Goal: Task Accomplishment & Management: Use online tool/utility

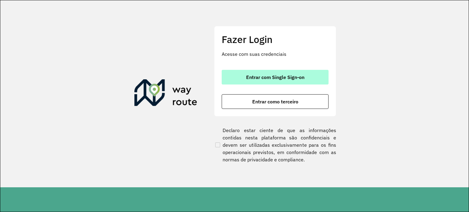
click at [249, 75] on span "Entrar com Single Sign-on" at bounding box center [275, 77] width 58 height 5
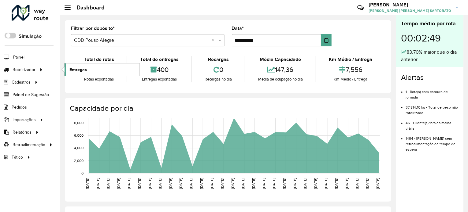
click at [74, 68] on span "Entregas" at bounding box center [77, 70] width 17 height 6
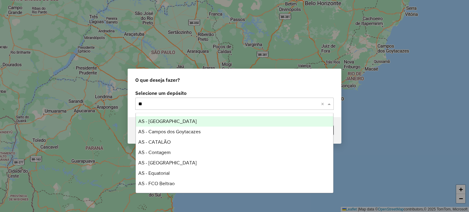
type input "***"
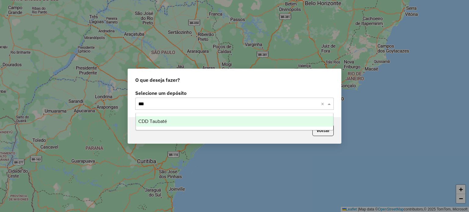
click at [152, 124] on span "CDD Taubaté" at bounding box center [152, 121] width 29 height 5
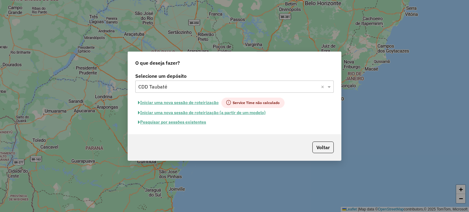
click at [152, 101] on button "Iniciar uma nova sessão de roteirização" at bounding box center [178, 103] width 86 height 10
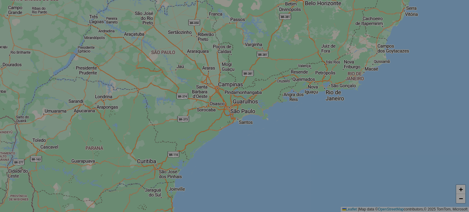
select select "*"
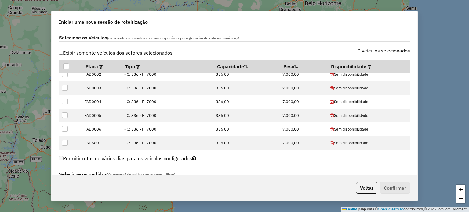
scroll to position [245, 0]
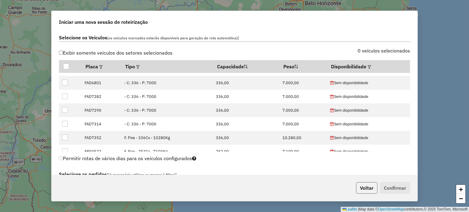
click at [367, 186] on button "Voltar" at bounding box center [366, 188] width 21 height 12
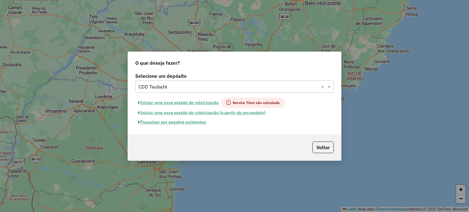
click at [170, 119] on button "Pesquisar por sessões existentes" at bounding box center [172, 122] width 74 height 9
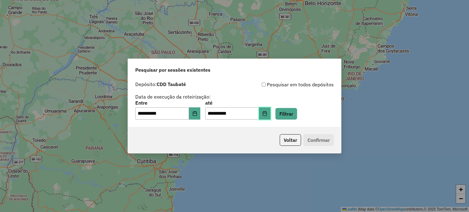
click at [267, 113] on icon "Choose Date" at bounding box center [265, 113] width 4 height 5
click at [261, 130] on div "Voltar Confirmar" at bounding box center [234, 140] width 213 height 26
click at [291, 115] on button "Filtrar" at bounding box center [287, 114] width 22 height 12
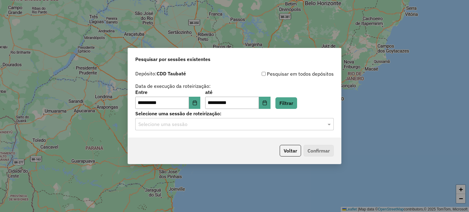
click at [178, 127] on input "text" at bounding box center [228, 124] width 180 height 7
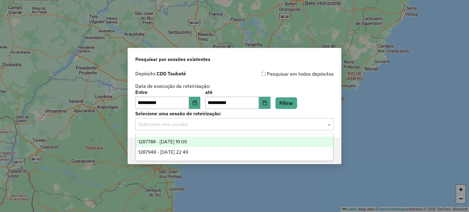
click at [179, 144] on span "1287788 - 03/10/2025 19:09" at bounding box center [162, 141] width 49 height 5
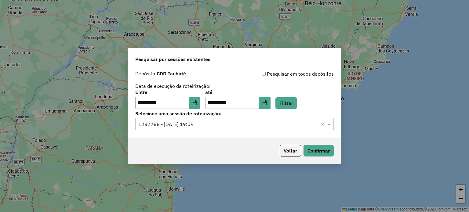
click at [227, 124] on input "text" at bounding box center [228, 124] width 180 height 7
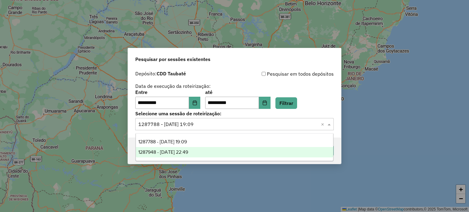
click at [203, 153] on div "1287948 - 03/10/2025 22:49" at bounding box center [235, 152] width 198 height 10
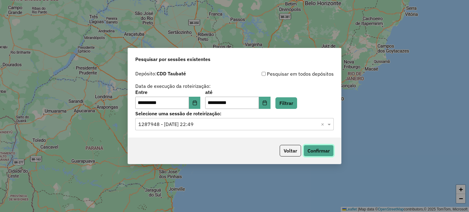
click at [312, 150] on button "Confirmar" at bounding box center [319, 151] width 30 height 12
click at [267, 105] on icon "Choose Date" at bounding box center [265, 103] width 5 height 5
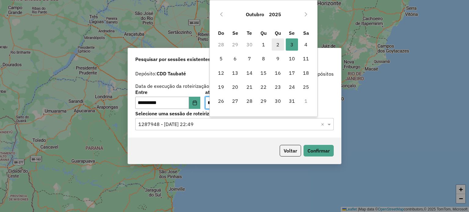
click at [275, 44] on span "2" at bounding box center [278, 45] width 12 height 12
type input "**********"
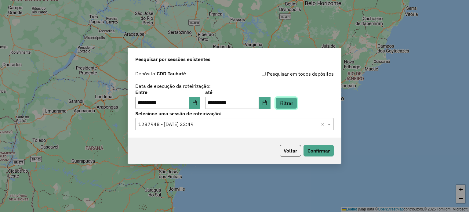
click at [296, 103] on button "Filtrar" at bounding box center [287, 104] width 22 height 12
click at [177, 127] on input "text" at bounding box center [228, 124] width 180 height 7
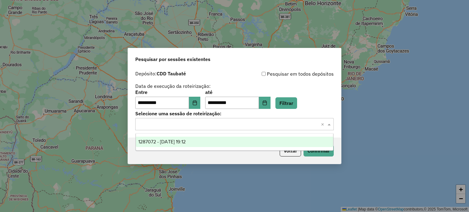
click at [177, 140] on span "1287072 - 02/10/2025 19:12" at bounding box center [161, 141] width 47 height 5
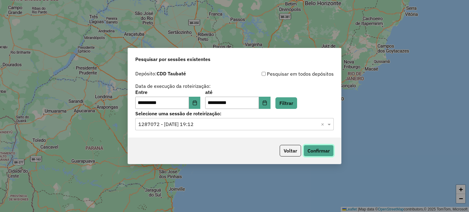
click at [316, 149] on button "Confirmar" at bounding box center [319, 151] width 30 height 12
click at [197, 105] on icon "Choose Date" at bounding box center [195, 103] width 5 height 5
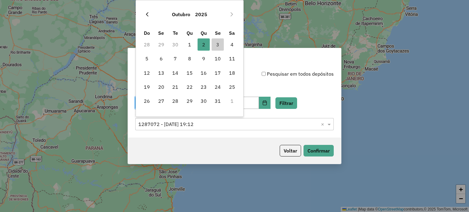
click at [147, 14] on icon "Previous Month" at bounding box center [147, 14] width 5 height 5
click at [178, 103] on span "30" at bounding box center [175, 101] width 12 height 12
type input "**********"
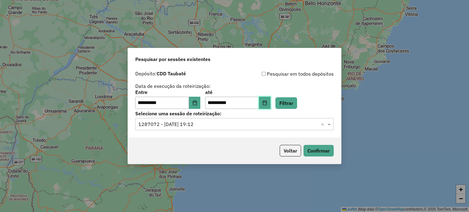
click at [267, 104] on icon "Choose Date" at bounding box center [265, 103] width 5 height 5
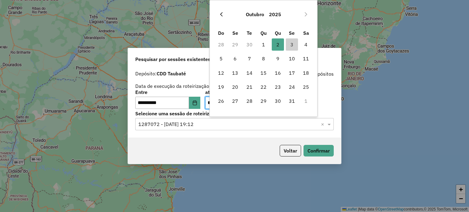
click at [221, 13] on icon "Previous Month" at bounding box center [221, 14] width 2 height 4
click at [249, 101] on span "30" at bounding box center [250, 101] width 12 height 12
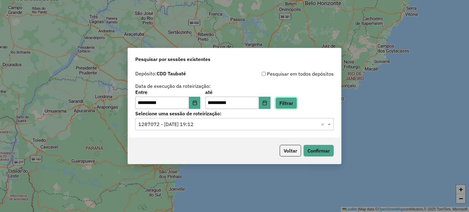
drag, startPoint x: 293, startPoint y: 102, endPoint x: 163, endPoint y: 127, distance: 132.8
click at [293, 101] on button "Filtrar" at bounding box center [287, 104] width 22 height 12
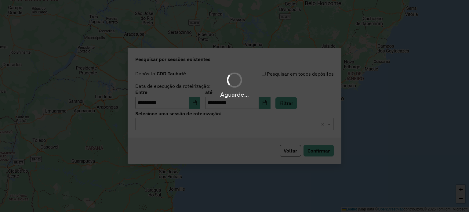
click at [166, 124] on hb-app "**********" at bounding box center [234, 106] width 469 height 212
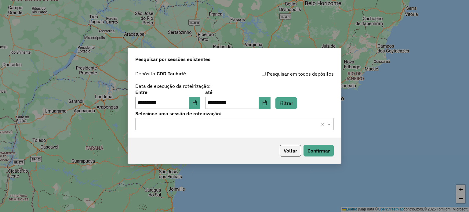
click at [166, 125] on input "text" at bounding box center [228, 124] width 180 height 7
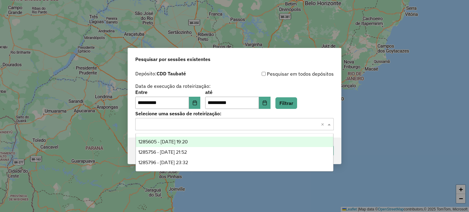
click at [162, 141] on span "1285605 - 30/09/2025 19:20" at bounding box center [163, 141] width 50 height 5
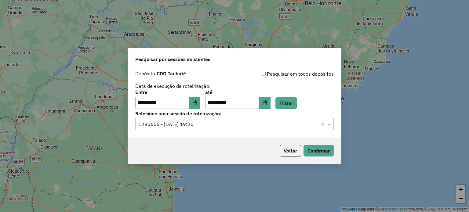
click at [235, 123] on input "text" at bounding box center [228, 124] width 180 height 7
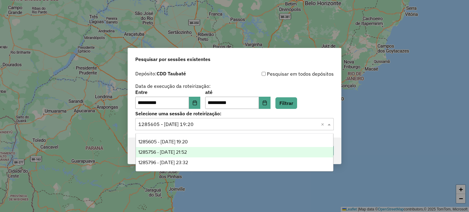
click at [187, 150] on span "1285756 - 30/09/2025 21:52" at bounding box center [162, 152] width 49 height 5
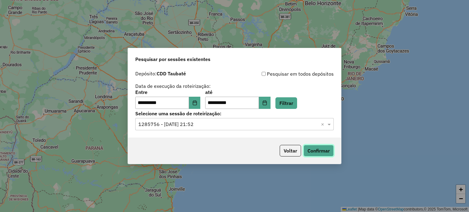
click at [317, 149] on button "Confirmar" at bounding box center [319, 151] width 30 height 12
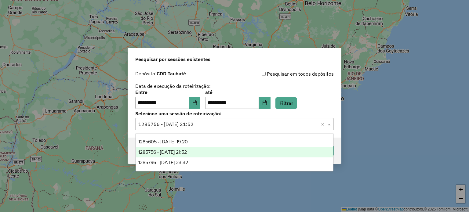
click at [215, 126] on input "text" at bounding box center [228, 124] width 180 height 7
click at [376, 128] on div "**********" at bounding box center [234, 106] width 469 height 212
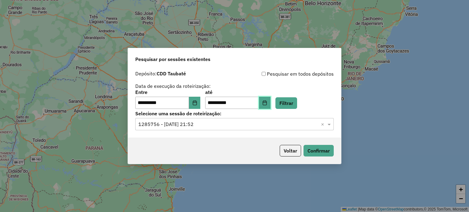
click at [267, 102] on icon "Choose Date" at bounding box center [265, 103] width 5 height 5
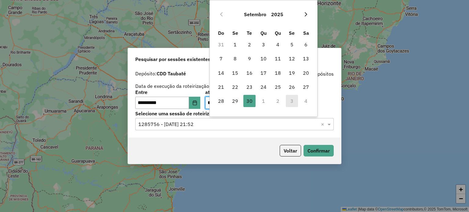
click at [305, 12] on icon "Next Month" at bounding box center [306, 14] width 2 height 4
click at [291, 46] on span "3" at bounding box center [292, 45] width 12 height 12
type input "**********"
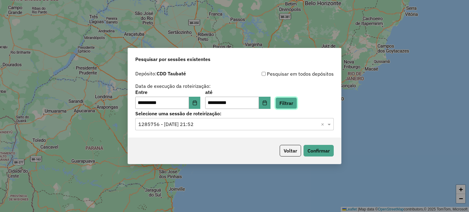
click at [288, 104] on button "Filtrar" at bounding box center [287, 104] width 22 height 12
click at [173, 126] on input "text" at bounding box center [228, 124] width 180 height 7
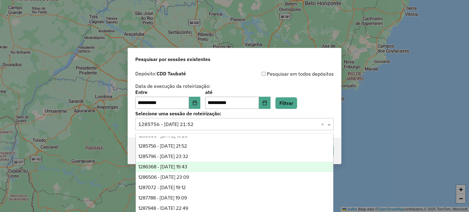
scroll to position [10, 0]
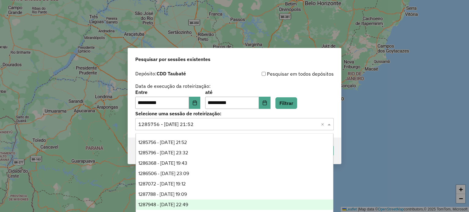
click at [169, 204] on span "1287948 - 03/10/2025 22:49" at bounding box center [163, 204] width 50 height 5
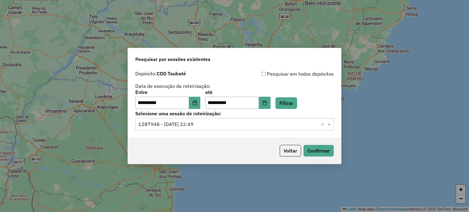
click at [293, 129] on div "Selecione uma sessão × 1287948 - 03/10/2025 22:49 ×" at bounding box center [234, 124] width 199 height 12
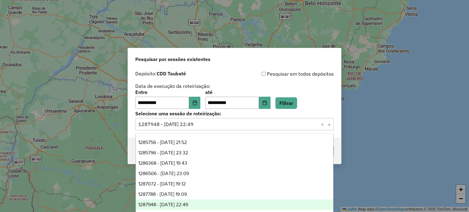
click at [188, 205] on span "1287948 - 03/10/2025 22:49" at bounding box center [163, 204] width 50 height 5
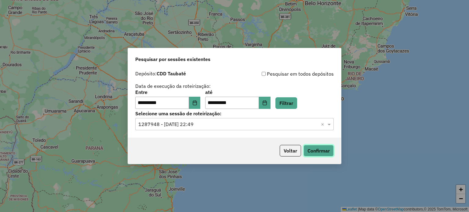
click at [328, 151] on button "Confirmar" at bounding box center [319, 151] width 30 height 12
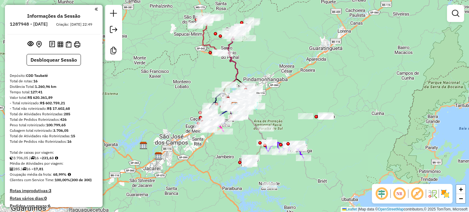
click at [416, 193] on em at bounding box center [417, 194] width 15 height 15
click at [441, 189] on img at bounding box center [446, 194] width 10 height 10
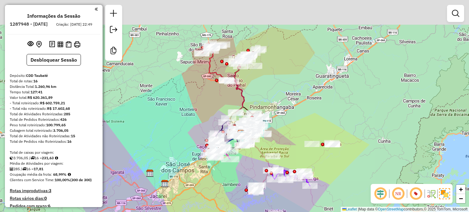
drag, startPoint x: 307, startPoint y: 53, endPoint x: 316, endPoint y: 97, distance: 44.5
click at [322, 95] on div "Janela de atendimento Grade de atendimento Capacidade Transportadoras Veículos …" at bounding box center [234, 106] width 469 height 212
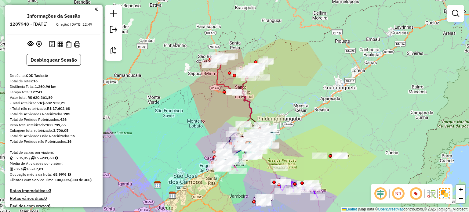
drag, startPoint x: 289, startPoint y: 113, endPoint x: 288, endPoint y: 75, distance: 38.2
click at [288, 75] on div "Janela de atendimento Grade de atendimento Capacidade Transportadoras Veículos …" at bounding box center [234, 106] width 469 height 212
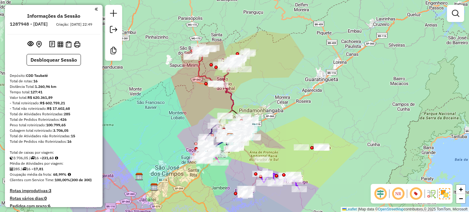
drag, startPoint x: 197, startPoint y: 104, endPoint x: 181, endPoint y: 129, distance: 29.1
click at [181, 129] on div "Janela de atendimento Grade de atendimento Capacidade Transportadoras Veículos …" at bounding box center [234, 106] width 469 height 212
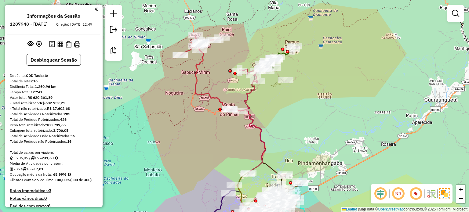
drag, startPoint x: 232, startPoint y: 53, endPoint x: 226, endPoint y: 86, distance: 34.5
click at [226, 86] on div "Janela de atendimento Grade de atendimento Capacidade Transportadoras Veículos …" at bounding box center [234, 106] width 469 height 212
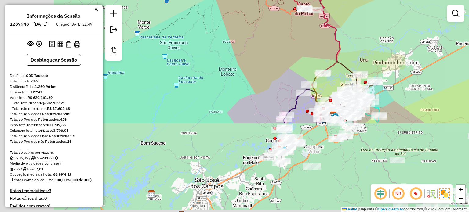
drag, startPoint x: 171, startPoint y: 162, endPoint x: 247, endPoint y: 51, distance: 134.4
click at [247, 51] on div "Janela de atendimento Grade de atendimento Capacidade Transportadoras Veículos …" at bounding box center [234, 106] width 469 height 212
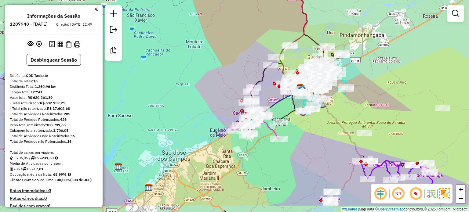
drag, startPoint x: 222, startPoint y: 110, endPoint x: 164, endPoint y: 66, distance: 72.2
click at [164, 66] on div "Janela de atendimento Grade de atendimento Capacidade Transportadoras Veículos …" at bounding box center [234, 106] width 469 height 212
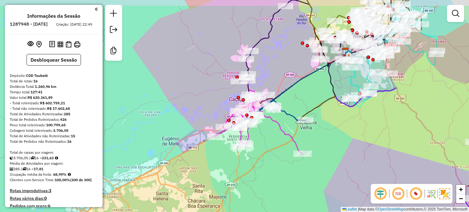
drag, startPoint x: 212, startPoint y: 93, endPoint x: 164, endPoint y: 116, distance: 53.1
click at [165, 116] on div "Janela de atendimento Grade de atendimento Capacidade Transportadoras Veículos …" at bounding box center [234, 106] width 469 height 212
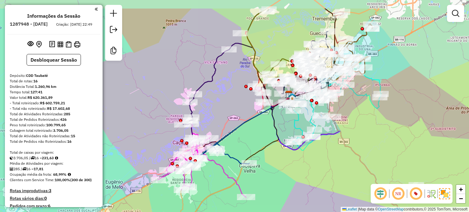
drag, startPoint x: 169, startPoint y: 113, endPoint x: 138, endPoint y: 143, distance: 43.0
click at [138, 143] on div "Janela de atendimento Grade de atendimento Capacidade Transportadoras Veículos …" at bounding box center [234, 106] width 469 height 212
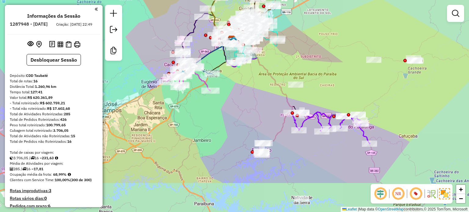
drag, startPoint x: 324, startPoint y: 91, endPoint x: 280, endPoint y: 108, distance: 47.4
click at [357, 75] on div "Janela de atendimento Grade de atendimento Capacidade Transportadoras Veículos …" at bounding box center [234, 106] width 469 height 212
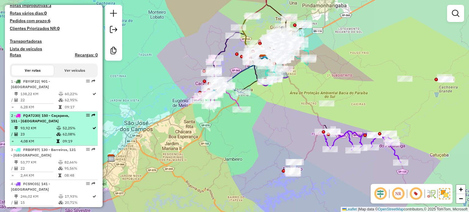
scroll to position [153, 0]
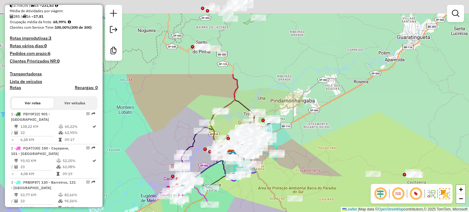
drag, startPoint x: 263, startPoint y: 115, endPoint x: 219, endPoint y: 186, distance: 83.6
click at [223, 212] on html "Aguarde... Pop-up bloqueado! Seu navegador bloqueou automáticamente a abertura …" at bounding box center [234, 106] width 469 height 212
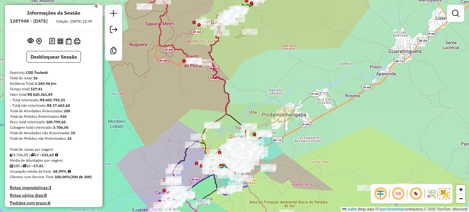
scroll to position [0, 0]
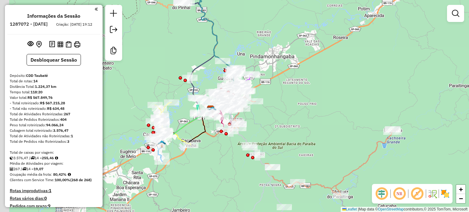
drag, startPoint x: 272, startPoint y: 122, endPoint x: 293, endPoint y: 125, distance: 21.9
click at [293, 125] on div "Janela de atendimento Grade de atendimento Capacidade Transportadoras Veículos …" at bounding box center [234, 106] width 469 height 212
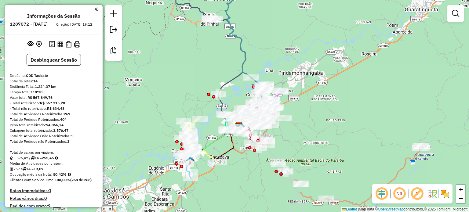
drag, startPoint x: 294, startPoint y: 127, endPoint x: 314, endPoint y: 153, distance: 32.9
click at [315, 153] on div "Janela de atendimento Grade de atendimento Capacidade Transportadoras Veículos …" at bounding box center [234, 106] width 469 height 212
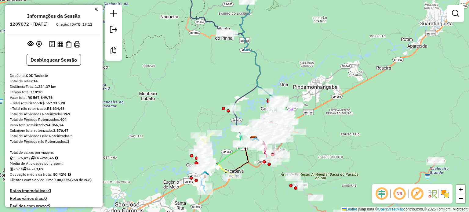
click at [415, 193] on em at bounding box center [417, 194] width 15 height 15
drag, startPoint x: 201, startPoint y: 85, endPoint x: 121, endPoint y: 110, distance: 83.9
click at [210, 95] on div "Janela de atendimento Grade de atendimento Capacidade Transportadoras Veículos …" at bounding box center [234, 106] width 469 height 212
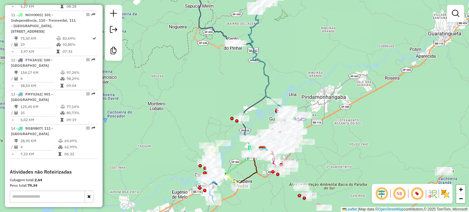
scroll to position [642, 0]
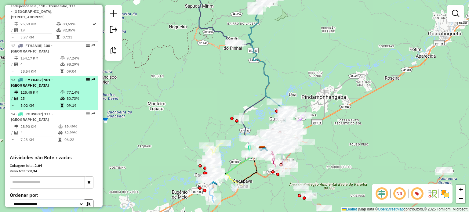
click at [23, 82] on icon at bounding box center [20, 80] width 5 height 4
select select "**********"
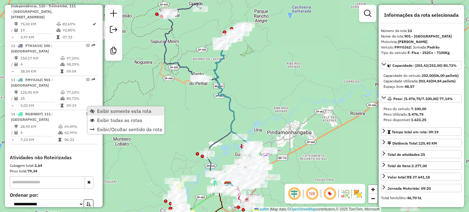
click at [107, 112] on span "Exibir somente esta rota" at bounding box center [124, 111] width 54 height 5
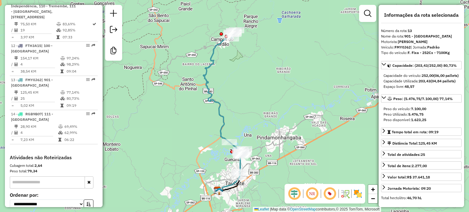
drag, startPoint x: 188, startPoint y: 114, endPoint x: 172, endPoint y: 122, distance: 17.6
click at [173, 123] on div "Janela de atendimento Grade de atendimento Capacidade Transportadoras Veículos …" at bounding box center [234, 106] width 469 height 212
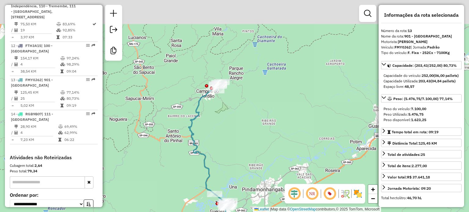
drag, startPoint x: 245, startPoint y: 86, endPoint x: 225, endPoint y: 101, distance: 25.1
click at [234, 134] on div "Janela de atendimento Grade de atendimento Capacidade Transportadoras Veículos …" at bounding box center [234, 106] width 469 height 212
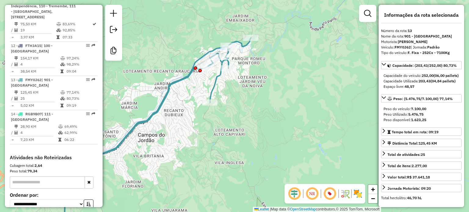
drag, startPoint x: 226, startPoint y: 67, endPoint x: 245, endPoint y: 96, distance: 34.7
click at [245, 96] on div "Janela de atendimento Grade de atendimento Capacidade Transportadoras Veículos …" at bounding box center [234, 106] width 469 height 212
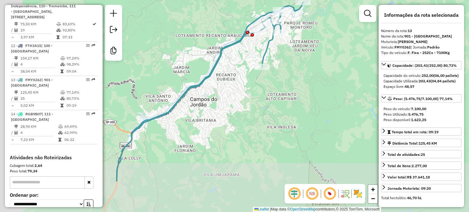
drag, startPoint x: 223, startPoint y: 153, endPoint x: 264, endPoint y: 104, distance: 64.4
click at [264, 104] on div "Janela de atendimento Grade de atendimento Capacidade Transportadoras Veículos …" at bounding box center [234, 106] width 469 height 212
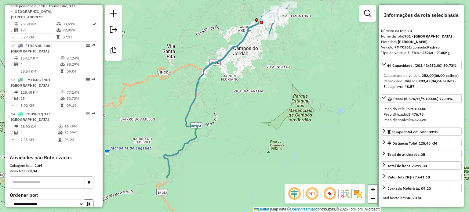
drag, startPoint x: 241, startPoint y: 142, endPoint x: 255, endPoint y: 94, distance: 49.3
click at [256, 84] on div "Janela de atendimento Grade de atendimento Capacidade Transportadoras Veículos …" at bounding box center [234, 106] width 469 height 212
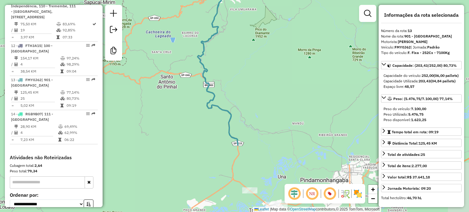
drag, startPoint x: 231, startPoint y: 133, endPoint x: 223, endPoint y: 41, distance: 91.8
click at [223, 42] on div "Janela de atendimento Grade de atendimento Capacidade Transportadoras Veículos …" at bounding box center [234, 106] width 469 height 212
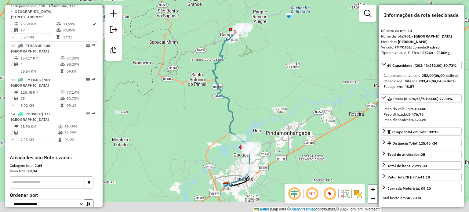
drag, startPoint x: 268, startPoint y: 105, endPoint x: 272, endPoint y: 92, distance: 13.7
click at [272, 92] on div "Janela de atendimento Grade de atendimento Capacidade Transportadoras Veículos …" at bounding box center [234, 106] width 469 height 212
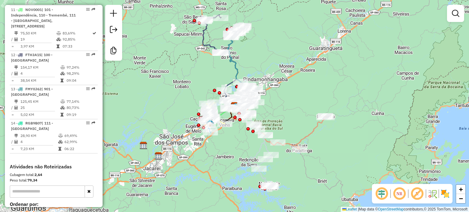
scroll to position [642, 0]
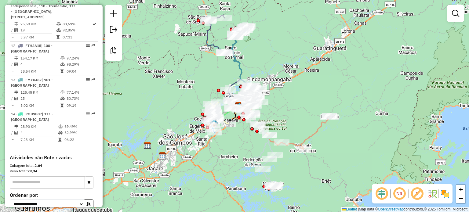
drag, startPoint x: 293, startPoint y: 120, endPoint x: 306, endPoint y: 127, distance: 15.5
click at [306, 127] on div "Janela de atendimento Grade de atendimento Capacidade Transportadoras Veículos …" at bounding box center [234, 106] width 469 height 212
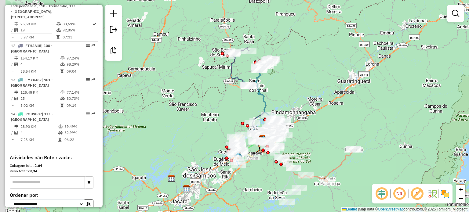
drag, startPoint x: 286, startPoint y: 118, endPoint x: 302, endPoint y: 145, distance: 31.2
click at [301, 145] on div "Janela de atendimento Grade de atendimento Capacidade Transportadoras Veículos …" at bounding box center [234, 106] width 469 height 212
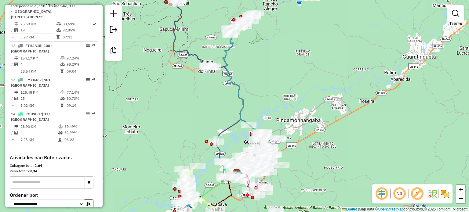
click at [385, 194] on em at bounding box center [382, 194] width 15 height 15
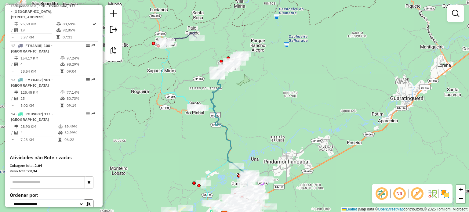
drag, startPoint x: 304, startPoint y: 105, endPoint x: 292, endPoint y: 149, distance: 45.4
click at [292, 149] on div "Janela de atendimento Grade de atendimento Capacidade Transportadoras Veículos …" at bounding box center [234, 106] width 469 height 212
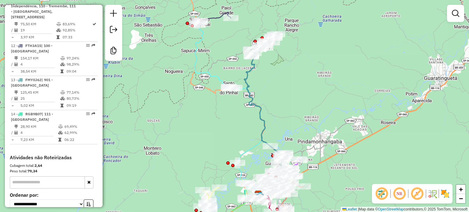
drag, startPoint x: 242, startPoint y: 117, endPoint x: 276, endPoint y: 95, distance: 40.4
click at [276, 95] on div "Janela de atendimento Grade de atendimento Capacidade Transportadoras Veículos …" at bounding box center [234, 106] width 469 height 212
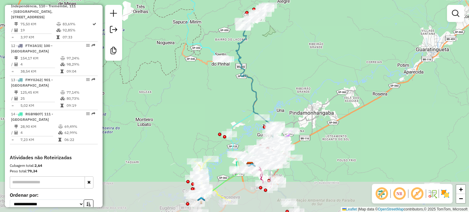
drag, startPoint x: 303, startPoint y: 118, endPoint x: 263, endPoint y: 62, distance: 69.0
click at [263, 62] on div "Janela de atendimento Grade de atendimento Capacidade Transportadoras Veículos …" at bounding box center [234, 106] width 469 height 212
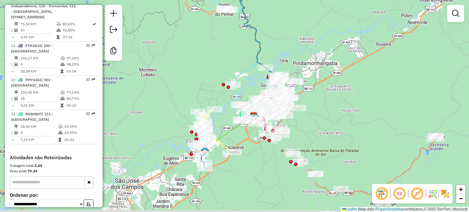
drag, startPoint x: 263, startPoint y: 76, endPoint x: 294, endPoint y: 50, distance: 40.6
click at [293, 50] on div "Janela de atendimento Grade de atendimento Capacidade Transportadoras Veículos …" at bounding box center [234, 106] width 469 height 212
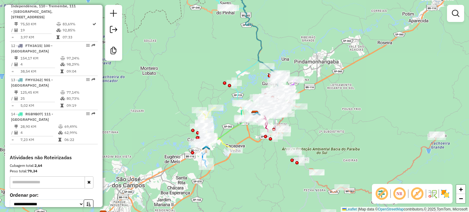
click at [418, 195] on em at bounding box center [417, 194] width 15 height 15
click at [418, 190] on em at bounding box center [417, 194] width 15 height 15
click at [416, 196] on em at bounding box center [417, 194] width 15 height 15
click at [418, 194] on em at bounding box center [417, 194] width 15 height 15
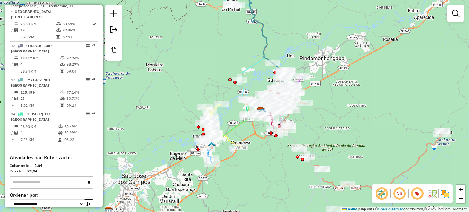
drag, startPoint x: 336, startPoint y: 138, endPoint x: 366, endPoint y: 120, distance: 34.9
click at [366, 120] on div "Janela de atendimento Grade de atendimento Capacidade Transportadoras Veículos …" at bounding box center [234, 106] width 469 height 212
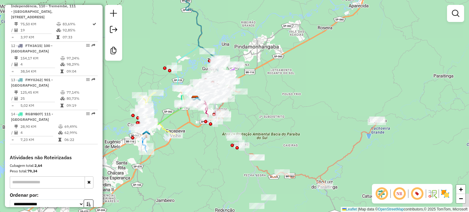
drag, startPoint x: 285, startPoint y: 160, endPoint x: 207, endPoint y: 161, distance: 78.0
click at [207, 161] on div "Janela de atendimento Grade de atendimento Capacidade Transportadoras Veículos …" at bounding box center [234, 106] width 469 height 212
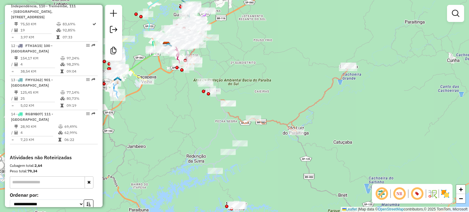
drag, startPoint x: 219, startPoint y: 179, endPoint x: 188, endPoint y: 128, distance: 59.7
click at [189, 127] on div "Janela de atendimento Grade de atendimento Capacidade Transportadoras Veículos …" at bounding box center [234, 106] width 469 height 212
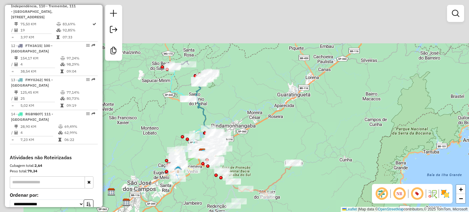
drag, startPoint x: 187, startPoint y: 141, endPoint x: 229, endPoint y: 227, distance: 95.3
click at [229, 212] on html "Aguarde... Pop-up bloqueado! Seu navegador bloqueou automáticamente a abertura …" at bounding box center [234, 106] width 469 height 212
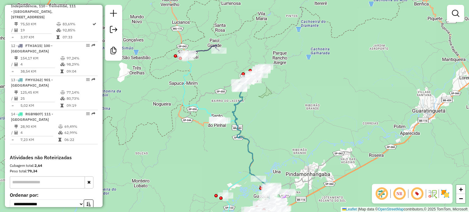
drag, startPoint x: 199, startPoint y: 153, endPoint x: 193, endPoint y: 94, distance: 59.6
click at [194, 98] on div "Janela de atendimento Grade de atendimento Capacidade Transportadoras Veículos …" at bounding box center [234, 106] width 469 height 212
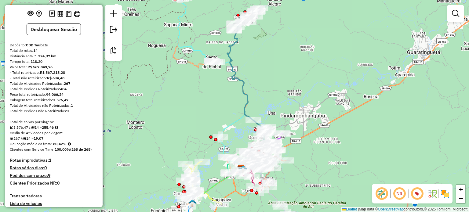
scroll to position [0, 0]
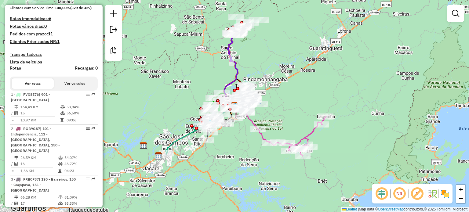
scroll to position [183, 0]
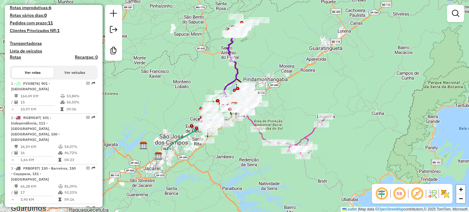
click at [416, 193] on em at bounding box center [417, 194] width 15 height 15
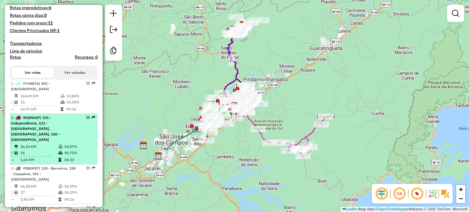
click at [19, 120] on icon at bounding box center [18, 118] width 5 height 4
select select "**********"
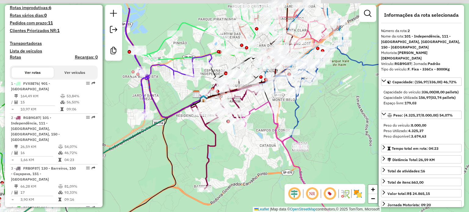
drag, startPoint x: 261, startPoint y: 118, endPoint x: 251, endPoint y: 148, distance: 32.0
click at [251, 148] on div "Janela de atendimento Grade de atendimento Capacidade Transportadoras Veículos …" at bounding box center [234, 106] width 469 height 212
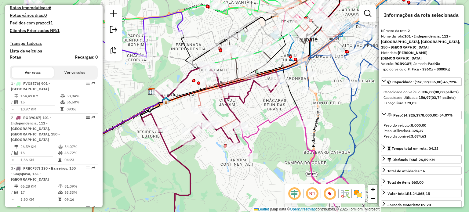
drag, startPoint x: 277, startPoint y: 109, endPoint x: 269, endPoint y: 100, distance: 11.7
click at [268, 101] on div "Janela de atendimento Grade de atendimento Capacidade Transportadoras Veículos …" at bounding box center [234, 106] width 469 height 212
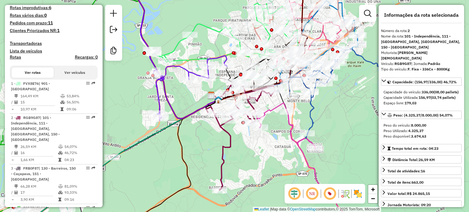
click at [223, 149] on icon at bounding box center [240, 140] width 69 height 101
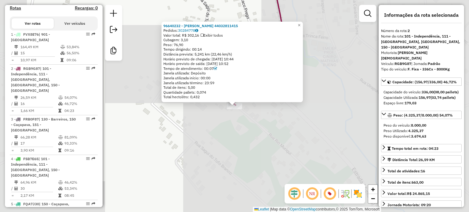
scroll to position [298, 0]
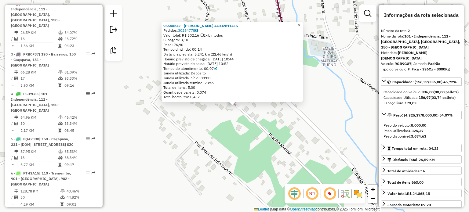
click at [301, 23] on span "×" at bounding box center [299, 25] width 3 height 5
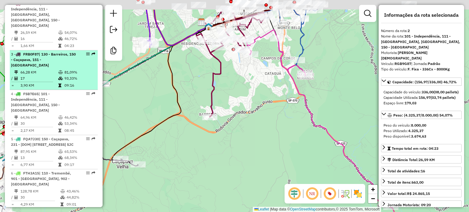
drag, startPoint x: 193, startPoint y: 79, endPoint x: 27, endPoint y: 56, distance: 167.9
click at [197, 112] on div "Janela de atendimento Grade de atendimento Capacidade Transportadoras Veículos …" at bounding box center [234, 106] width 469 height 212
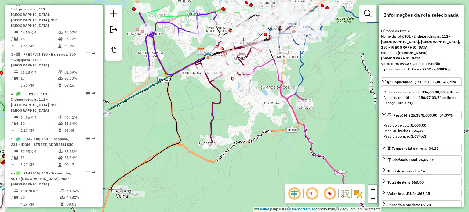
drag, startPoint x: 203, startPoint y: 78, endPoint x: 189, endPoint y: 164, distance: 86.5
click at [190, 164] on div "Janela de atendimento Grade de atendimento Capacidade Transportadoras Veículos …" at bounding box center [234, 106] width 469 height 212
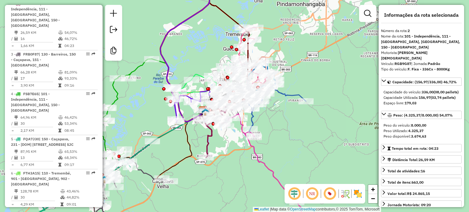
drag, startPoint x: 300, startPoint y: 127, endPoint x: 312, endPoint y: 130, distance: 12.5
click at [319, 130] on div "Janela de atendimento Grade de atendimento Capacidade Transportadoras Veículos …" at bounding box center [234, 106] width 469 height 212
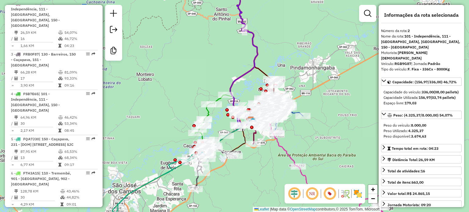
click at [295, 194] on em at bounding box center [294, 194] width 15 height 15
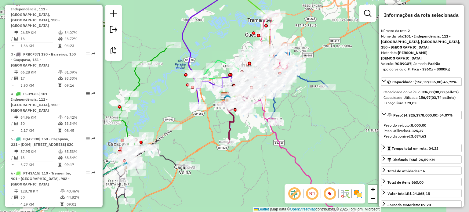
drag, startPoint x: 253, startPoint y: 168, endPoint x: 227, endPoint y: 189, distance: 33.5
click at [228, 189] on div "Janela de atendimento Grade de atendimento Capacidade Transportadoras Veículos …" at bounding box center [234, 106] width 469 height 212
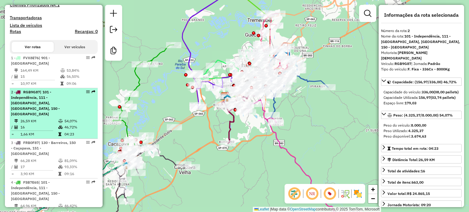
scroll to position [237, 0]
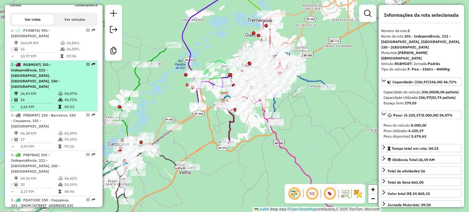
click at [17, 67] on icon at bounding box center [18, 65] width 5 height 4
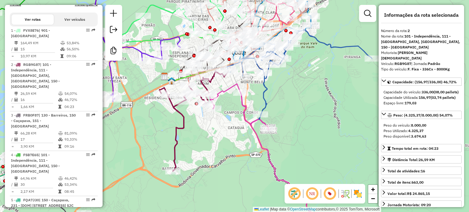
drag, startPoint x: 171, startPoint y: 96, endPoint x: 168, endPoint y: 110, distance: 15.1
click at [168, 110] on div "Janela de atendimento Grade de atendimento Capacidade Transportadoras Veículos …" at bounding box center [234, 106] width 469 height 212
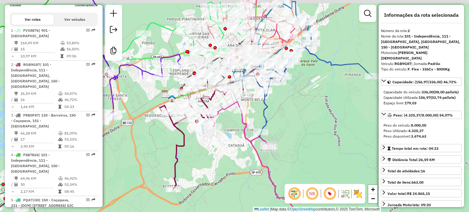
drag, startPoint x: 196, startPoint y: 129, endPoint x: 197, endPoint y: 146, distance: 16.8
click at [197, 146] on div "Janela de atendimento Grade de atendimento Capacidade Transportadoras Veículos …" at bounding box center [234, 106] width 469 height 212
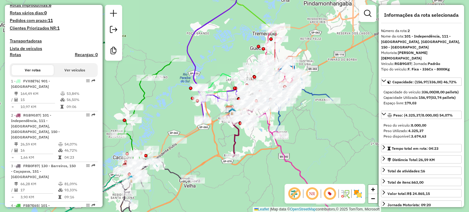
scroll to position [175, 0]
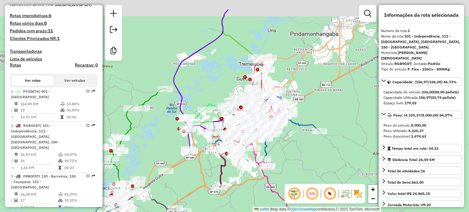
drag, startPoint x: 164, startPoint y: 96, endPoint x: 150, endPoint y: 126, distance: 33.4
click at [150, 126] on div "Janela de atendimento Grade de atendimento Capacidade Transportadoras Veículos …" at bounding box center [234, 106] width 469 height 212
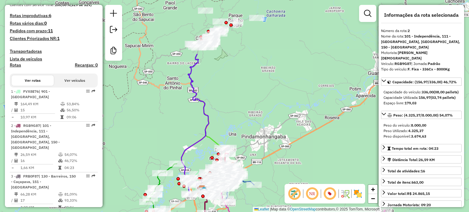
drag, startPoint x: 199, startPoint y: 75, endPoint x: 200, endPoint y: 156, distance: 81.6
click at [200, 156] on div "Janela de atendimento Grade de atendimento Capacidade Transportadoras Veículos …" at bounding box center [234, 106] width 469 height 212
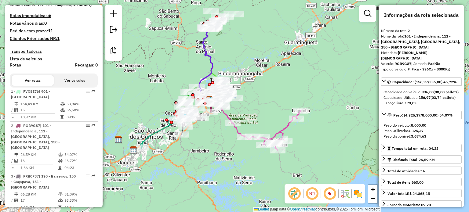
drag, startPoint x: 232, startPoint y: 82, endPoint x: 236, endPoint y: 45, distance: 36.6
click at [236, 45] on div "Janela de atendimento Grade de atendimento Capacidade Transportadoras Veículos …" at bounding box center [234, 106] width 469 height 212
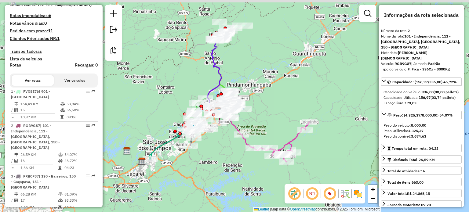
drag, startPoint x: 268, startPoint y: 80, endPoint x: 280, endPoint y: 109, distance: 30.8
click at [292, 111] on div "Janela de atendimento Grade de atendimento Capacidade Transportadoras Veículos …" at bounding box center [234, 106] width 469 height 212
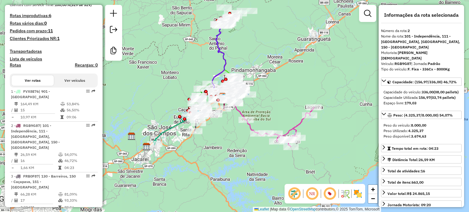
drag, startPoint x: 312, startPoint y: 116, endPoint x: 303, endPoint y: 83, distance: 34.3
click at [302, 81] on div "Janela de atendimento Grade de atendimento Capacidade Transportadoras Veículos …" at bounding box center [234, 106] width 469 height 212
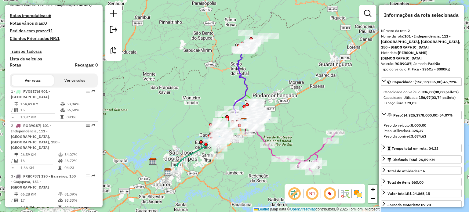
drag, startPoint x: 228, startPoint y: 36, endPoint x: 257, endPoint y: 72, distance: 46.1
click at [257, 72] on div "Janela de atendimento Grade de atendimento Capacidade Transportadoras Veículos …" at bounding box center [234, 106] width 469 height 212
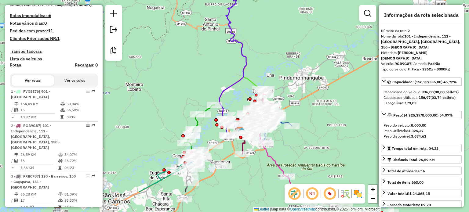
drag, startPoint x: 269, startPoint y: 107, endPoint x: 281, endPoint y: 58, distance: 50.3
click at [281, 58] on div "Janela de atendimento Grade de atendimento Capacidade Transportadoras Veículos …" at bounding box center [234, 106] width 469 height 212
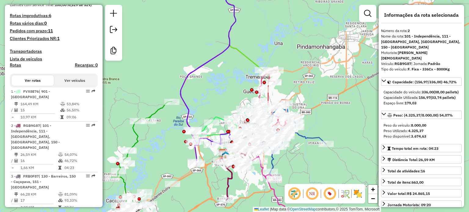
drag, startPoint x: 324, startPoint y: 39, endPoint x: 304, endPoint y: 107, distance: 71.5
click at [304, 107] on div "Janela de atendimento Grade de atendimento Capacidade Transportadoras Veículos …" at bounding box center [234, 106] width 469 height 212
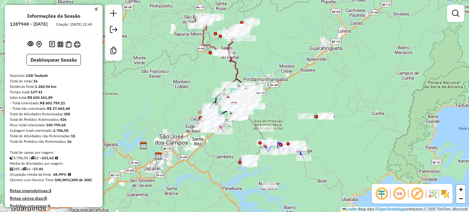
click at [417, 193] on em at bounding box center [417, 194] width 15 height 15
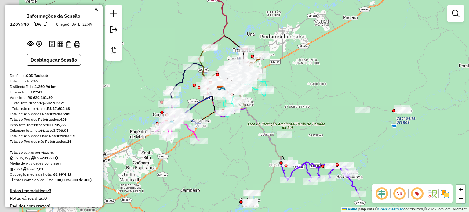
drag, startPoint x: 270, startPoint y: 130, endPoint x: 308, endPoint y: 120, distance: 39.1
click at [309, 119] on div "Janela de atendimento Grade de atendimento Capacidade Transportadoras Veículos …" at bounding box center [234, 106] width 469 height 212
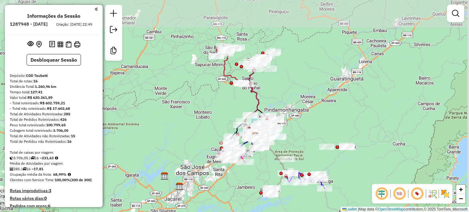
drag, startPoint x: 311, startPoint y: 110, endPoint x: 303, endPoint y: 142, distance: 32.9
click at [303, 142] on div "Janela de atendimento Grade de atendimento Capacidade Transportadoras Veículos …" at bounding box center [234, 106] width 469 height 212
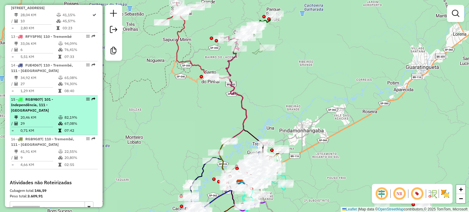
scroll to position [672, 0]
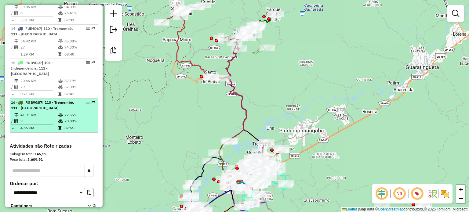
click at [21, 105] on icon at bounding box center [20, 103] width 5 height 4
select select "**********"
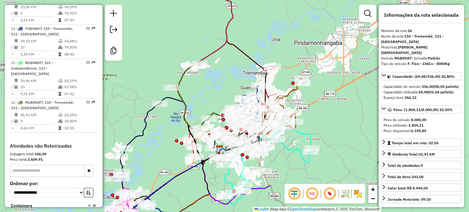
drag, startPoint x: 173, startPoint y: 93, endPoint x: 205, endPoint y: 101, distance: 33.3
click at [205, 101] on div "Janela de atendimento Grade de atendimento Capacidade Transportadoras Veículos …" at bounding box center [234, 106] width 469 height 212
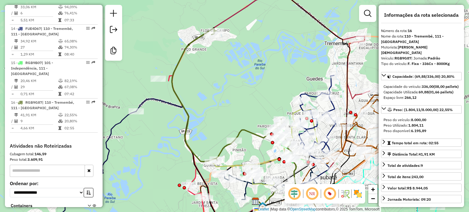
drag, startPoint x: 222, startPoint y: 107, endPoint x: 218, endPoint y: 63, distance: 43.9
click at [218, 63] on div "Janela de atendimento Grade de atendimento Capacidade Transportadoras Veículos …" at bounding box center [234, 106] width 469 height 212
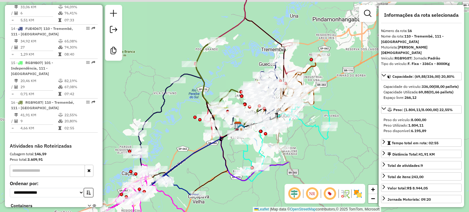
drag, startPoint x: 217, startPoint y: 61, endPoint x: 225, endPoint y: 76, distance: 16.7
click at [225, 76] on div "Janela de atendimento Grade de atendimento Capacidade Transportadoras Veículos …" at bounding box center [234, 106] width 469 height 212
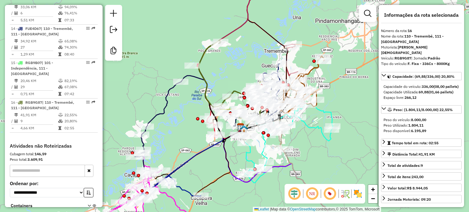
click at [295, 197] on em at bounding box center [294, 194] width 15 height 15
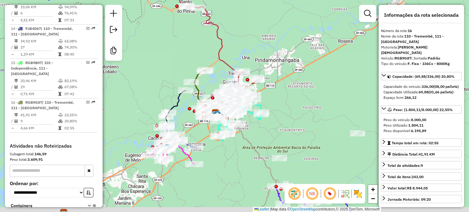
drag, startPoint x: 254, startPoint y: 164, endPoint x: 245, endPoint y: 133, distance: 32.9
click at [245, 133] on div "Janela de atendimento Grade de atendimento Capacidade Transportadoras Veículos …" at bounding box center [234, 106] width 469 height 212
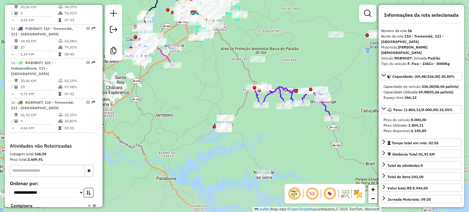
drag, startPoint x: 228, startPoint y: 160, endPoint x: 215, endPoint y: 88, distance: 73.0
click at [215, 88] on div "Janela de atendimento Grade de atendimento Capacidade Transportadoras Veículos …" at bounding box center [234, 106] width 469 height 212
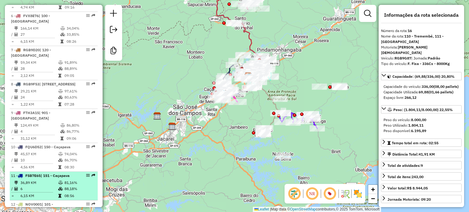
scroll to position [367, 0]
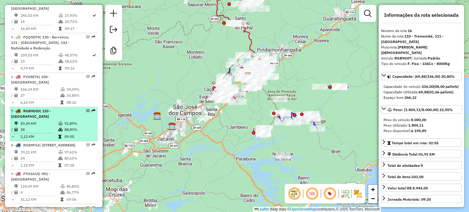
click at [17, 111] on icon at bounding box center [18, 111] width 5 height 4
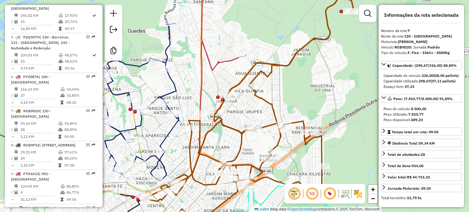
drag, startPoint x: 218, startPoint y: 104, endPoint x: 248, endPoint y: 118, distance: 33.1
click at [248, 118] on div "Janela de atendimento Grade de atendimento Capacidade Transportadoras Veículos …" at bounding box center [234, 106] width 469 height 212
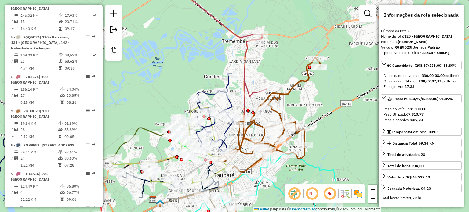
click at [306, 103] on div "Janela de atendimento Grade de atendimento Capacidade Transportadoras Veículos …" at bounding box center [234, 106] width 469 height 212
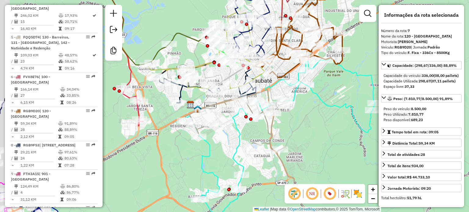
drag, startPoint x: 262, startPoint y: 157, endPoint x: 317, endPoint y: 129, distance: 62.1
click at [317, 129] on div "Janela de atendimento Grade de atendimento Capacidade Transportadoras Veículos …" at bounding box center [234, 106] width 469 height 212
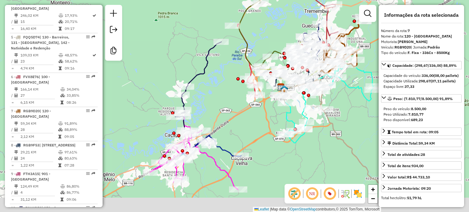
drag, startPoint x: 221, startPoint y: 112, endPoint x: 242, endPoint y: 87, distance: 32.8
click at [242, 87] on div "Janela de atendimento Grade de atendimento Capacidade Transportadoras Veículos …" at bounding box center [234, 106] width 469 height 212
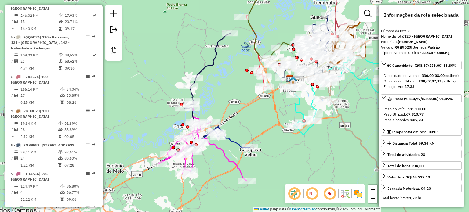
drag, startPoint x: 247, startPoint y: 98, endPoint x: 220, endPoint y: 129, distance: 40.9
click at [221, 130] on div "Janela de atendimento Grade de atendimento Capacidade Transportadoras Veículos …" at bounding box center [234, 106] width 469 height 212
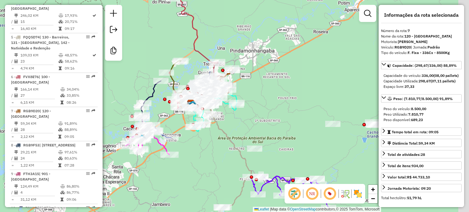
drag, startPoint x: 274, startPoint y: 150, endPoint x: 221, endPoint y: 153, distance: 53.2
click at [221, 153] on div "Janela de atendimento Grade de atendimento Capacidade Transportadoras Veículos …" at bounding box center [234, 106] width 469 height 212
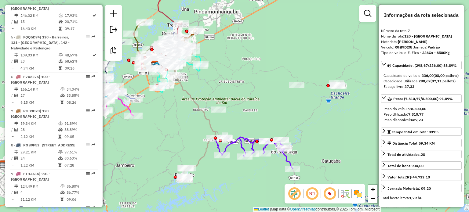
drag, startPoint x: 295, startPoint y: 114, endPoint x: 258, endPoint y: 75, distance: 53.6
click at [259, 75] on div "Janela de atendimento Grade de atendimento Capacidade Transportadoras Veículos …" at bounding box center [234, 106] width 469 height 212
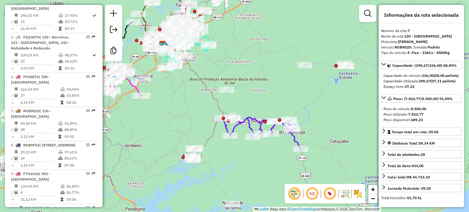
drag, startPoint x: 242, startPoint y: 114, endPoint x: 267, endPoint y: 57, distance: 61.7
click at [267, 57] on div "Janela de atendimento Grade de atendimento Capacidade Transportadoras Veículos …" at bounding box center [234, 106] width 469 height 212
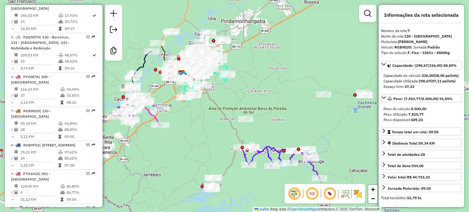
drag, startPoint x: 214, startPoint y: 61, endPoint x: 217, endPoint y: 128, distance: 66.7
click at [217, 128] on div "Janela de atendimento Grade de atendimento Capacidade Transportadoras Veículos …" at bounding box center [234, 106] width 469 height 212
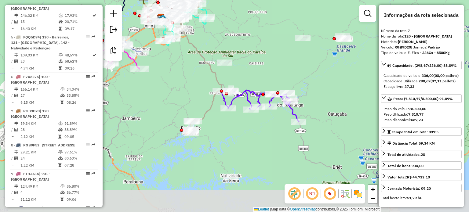
drag, startPoint x: 253, startPoint y: 186, endPoint x: 238, endPoint y: 134, distance: 54.3
click at [238, 134] on div "Janela de atendimento Grade de atendimento Capacidade Transportadoras Veículos …" at bounding box center [234, 106] width 469 height 212
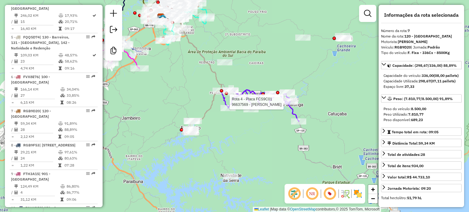
click at [292, 105] on div at bounding box center [290, 102] width 15 height 6
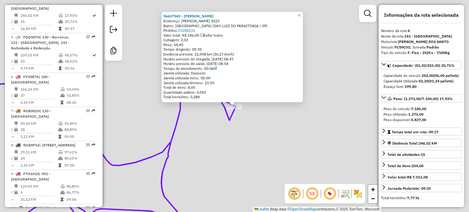
scroll to position [366, 0]
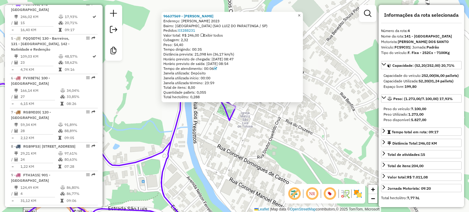
click at [301, 13] on span "×" at bounding box center [299, 15] width 3 height 5
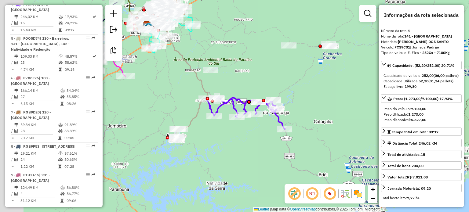
drag, startPoint x: 212, startPoint y: 144, endPoint x: 252, endPoint y: 142, distance: 39.2
click at [252, 142] on div "Janela de atendimento Grade de atendimento Capacidade Transportadoras Veículos …" at bounding box center [234, 106] width 469 height 212
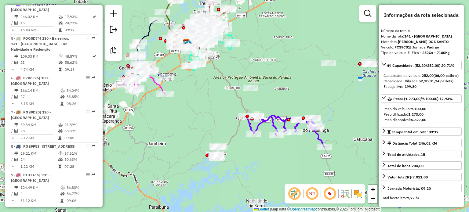
drag, startPoint x: 167, startPoint y: 90, endPoint x: 269, endPoint y: 145, distance: 115.6
click at [269, 145] on div "Janela de atendimento Grade de atendimento Capacidade Transportadoras Veículos …" at bounding box center [234, 106] width 469 height 212
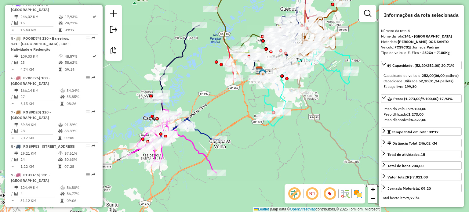
drag, startPoint x: 225, startPoint y: 75, endPoint x: 196, endPoint y: 84, distance: 30.0
click at [196, 84] on div "Janela de atendimento Grade de atendimento Capacidade Transportadoras Veículos …" at bounding box center [234, 106] width 469 height 212
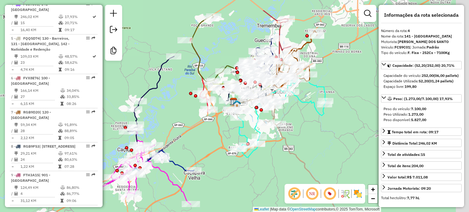
drag, startPoint x: 201, startPoint y: 82, endPoint x: 175, endPoint y: 112, distance: 39.9
click at [172, 116] on div "Janela de atendimento Grade de atendimento Capacidade Transportadoras Veículos …" at bounding box center [234, 106] width 469 height 212
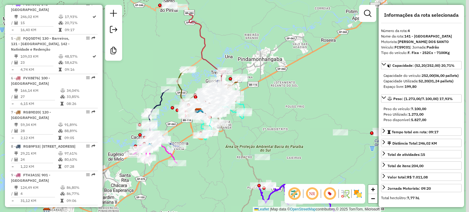
drag, startPoint x: 308, startPoint y: 64, endPoint x: 269, endPoint y: 111, distance: 60.5
click at [269, 111] on div "Janela de atendimento Grade de atendimento Capacidade Transportadoras Veículos …" at bounding box center [234, 106] width 469 height 212
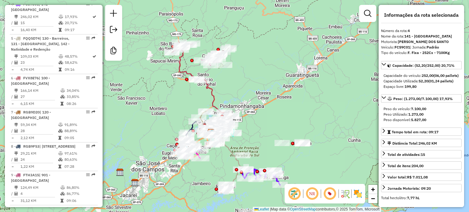
drag, startPoint x: 253, startPoint y: 79, endPoint x: 241, endPoint y: 94, distance: 19.9
click at [241, 94] on div "Janela de atendimento Grade de atendimento Capacidade Transportadoras Veículos …" at bounding box center [234, 106] width 469 height 212
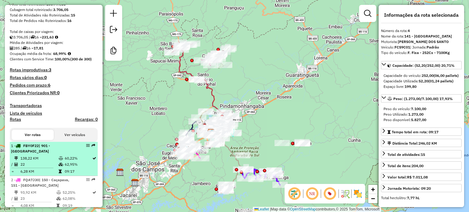
scroll to position [0, 0]
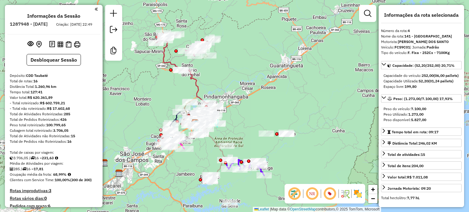
drag, startPoint x: 216, startPoint y: 97, endPoint x: 233, endPoint y: 90, distance: 18.5
click at [233, 90] on div "Janela de atendimento Grade de atendimento Capacidade Transportadoras Veículos …" at bounding box center [234, 106] width 469 height 212
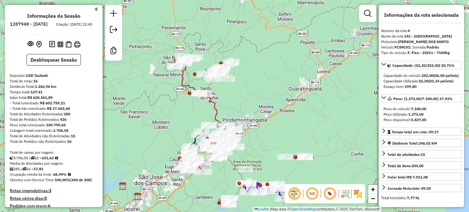
drag, startPoint x: 229, startPoint y: 80, endPoint x: 248, endPoint y: 103, distance: 30.0
click at [248, 103] on div "Janela de atendimento Grade de atendimento Capacidade Transportadoras Veículos …" at bounding box center [234, 106] width 469 height 212
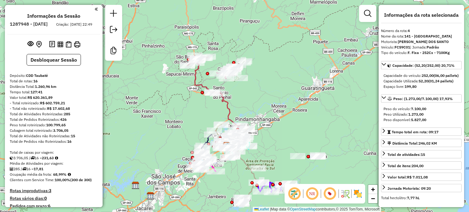
drag, startPoint x: 258, startPoint y: 99, endPoint x: 276, endPoint y: 100, distance: 18.7
click at [276, 100] on div "Janela de atendimento Grade de atendimento Capacidade Transportadoras Veículos …" at bounding box center [234, 106] width 469 height 212
